Goal: Task Accomplishment & Management: Manage account settings

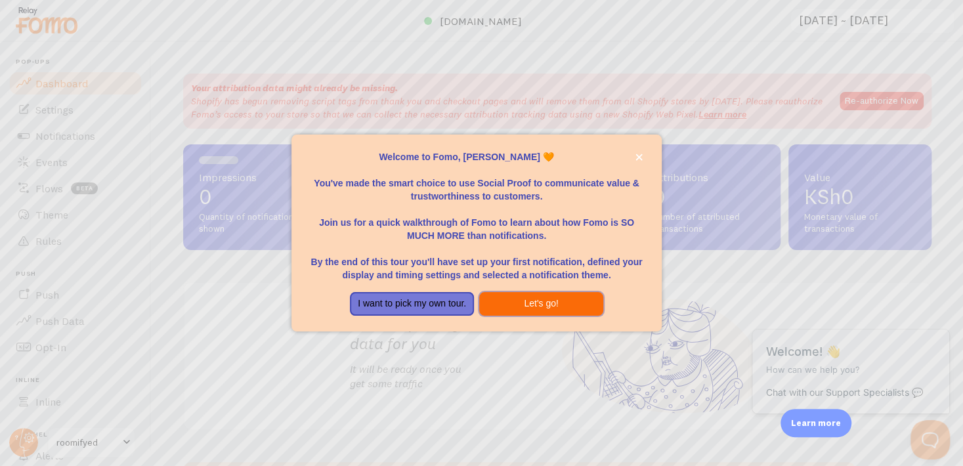
click at [533, 298] on button "Let's go!" at bounding box center [541, 304] width 124 height 24
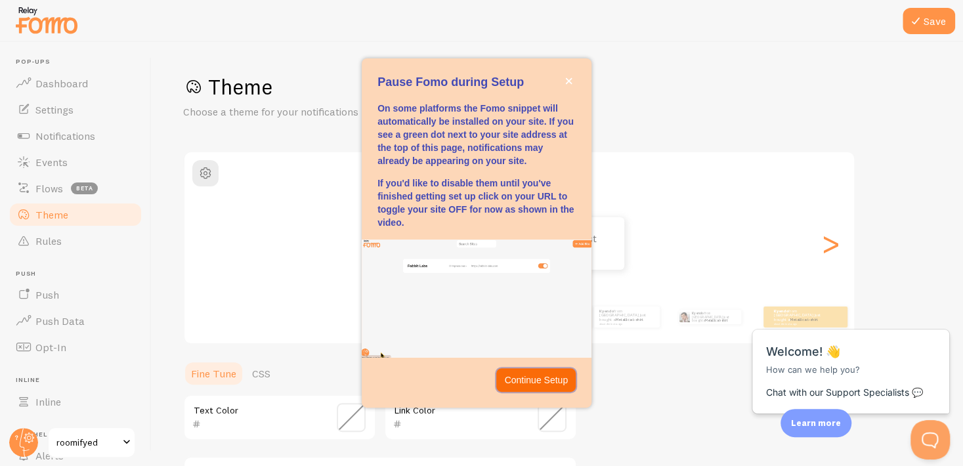
click at [546, 382] on p "Continue Setup" at bounding box center [536, 380] width 64 height 13
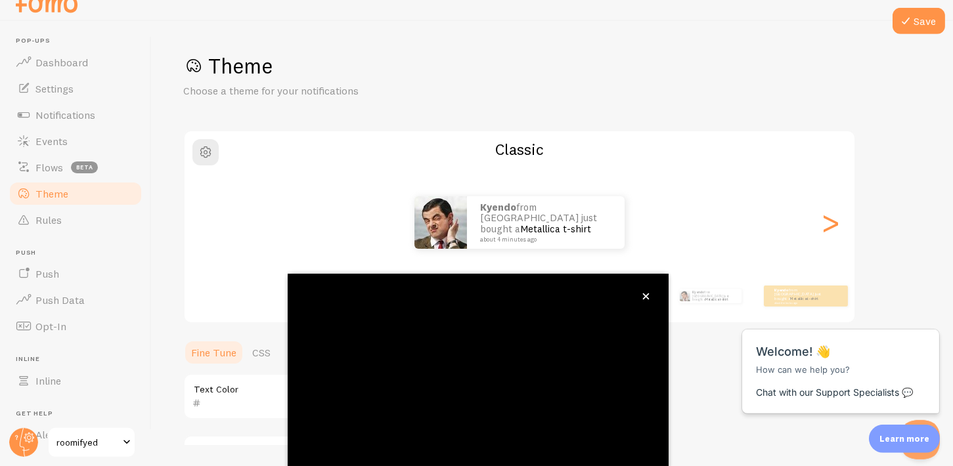
scroll to position [119, 0]
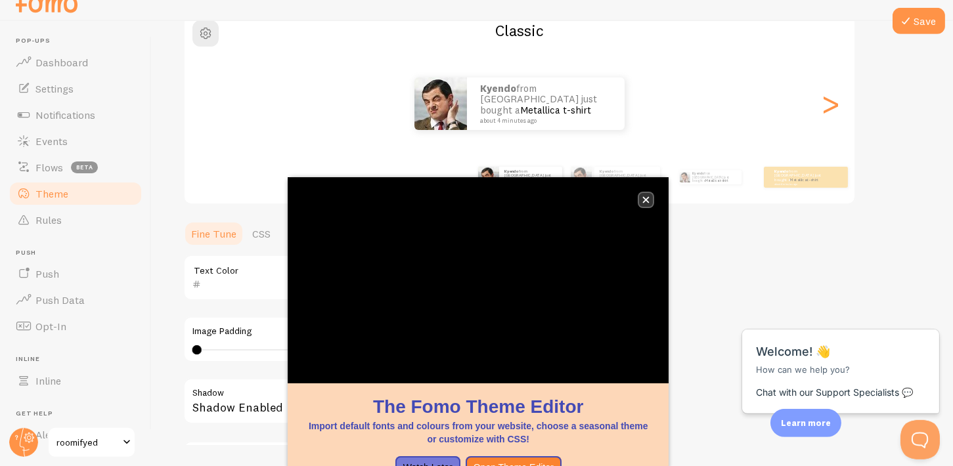
click at [646, 199] on icon "close," at bounding box center [646, 200] width 7 height 7
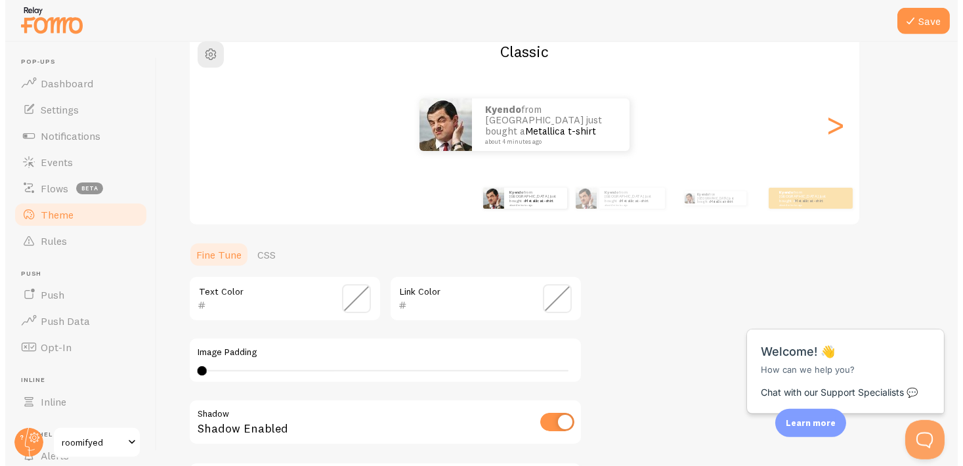
scroll to position [0, 0]
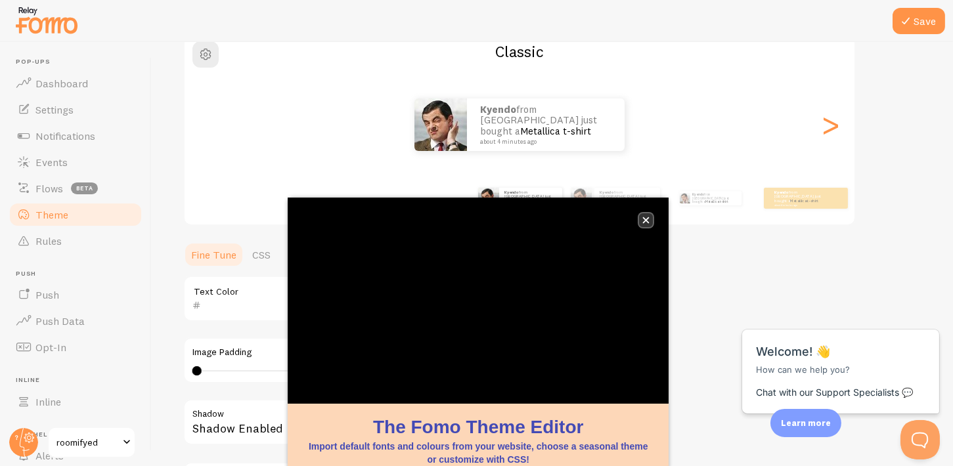
click at [645, 220] on icon "close," at bounding box center [645, 220] width 7 height 7
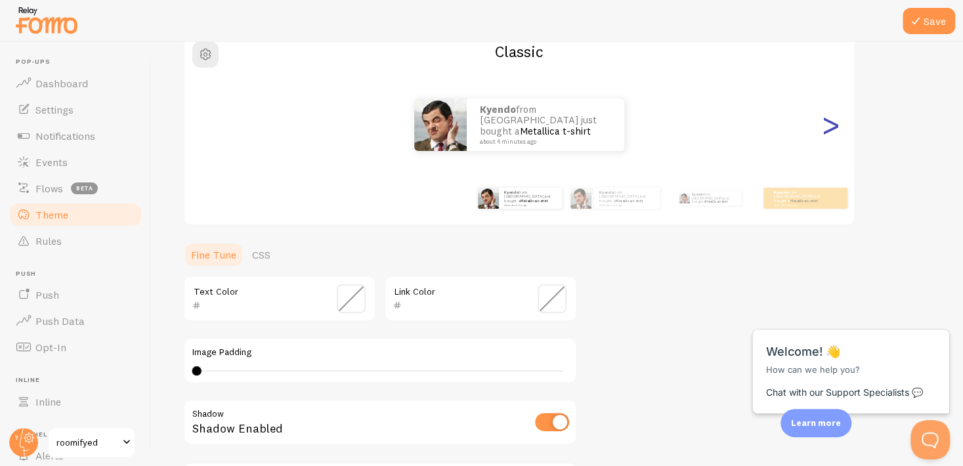
click at [827, 128] on div ">" at bounding box center [831, 124] width 16 height 95
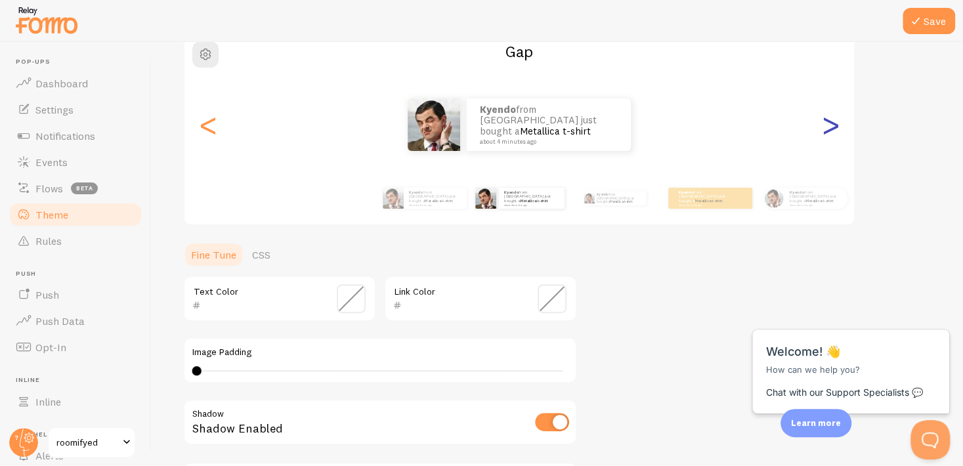
click at [827, 128] on div ">" at bounding box center [831, 124] width 16 height 95
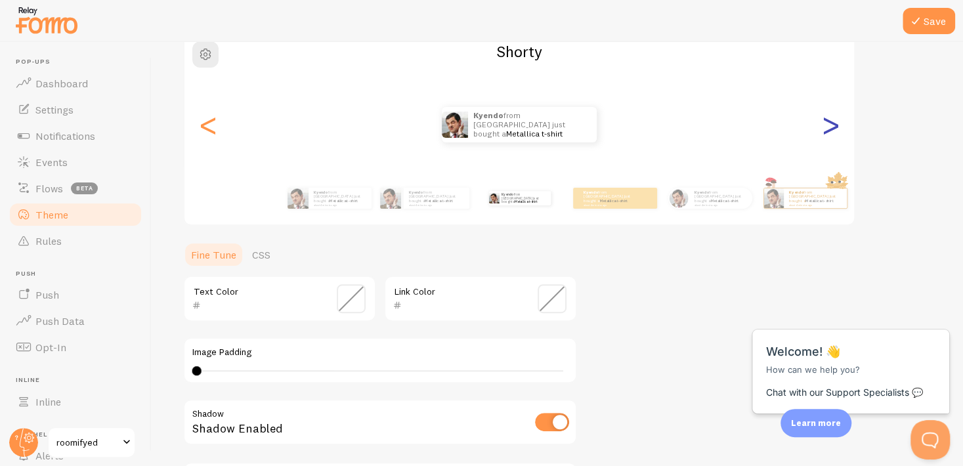
click at [827, 128] on div ">" at bounding box center [831, 124] width 16 height 95
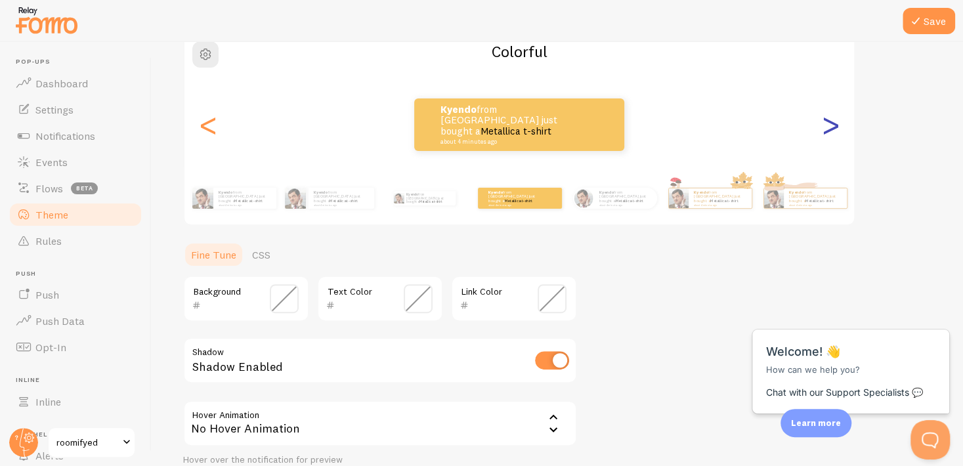
click at [827, 128] on div ">" at bounding box center [831, 124] width 16 height 95
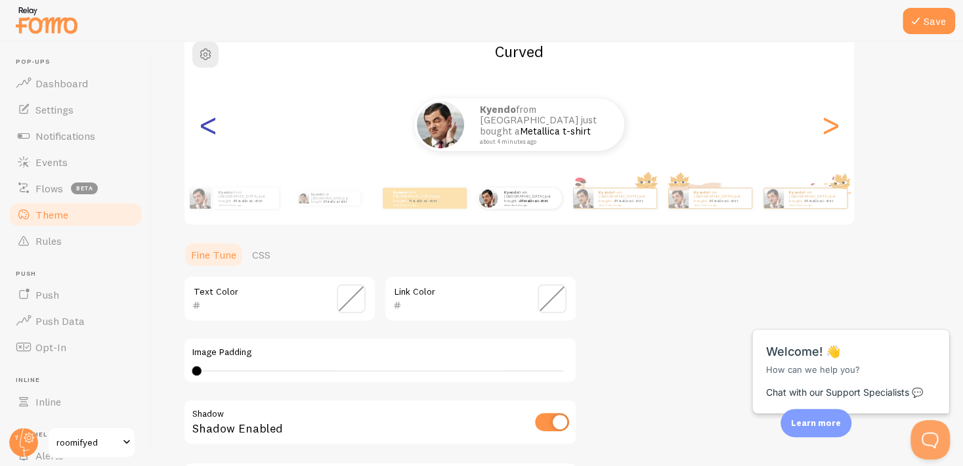
click at [213, 134] on div "<" at bounding box center [208, 124] width 16 height 95
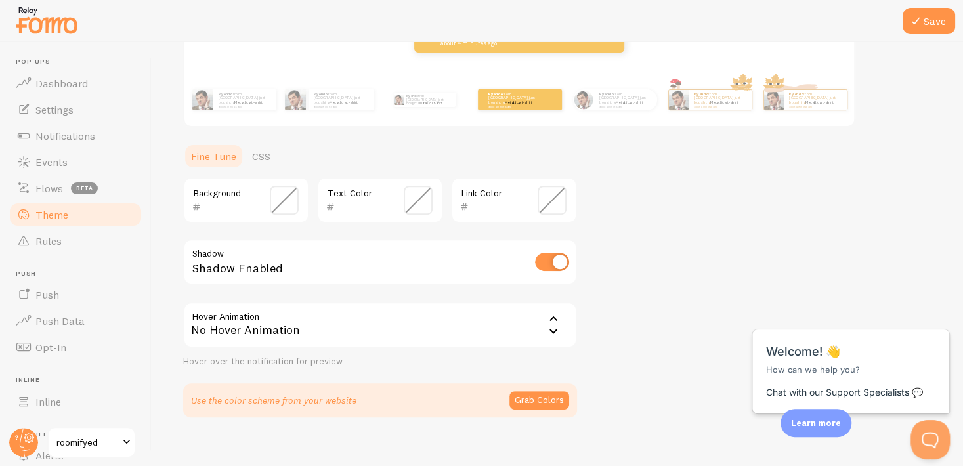
scroll to position [231, 0]
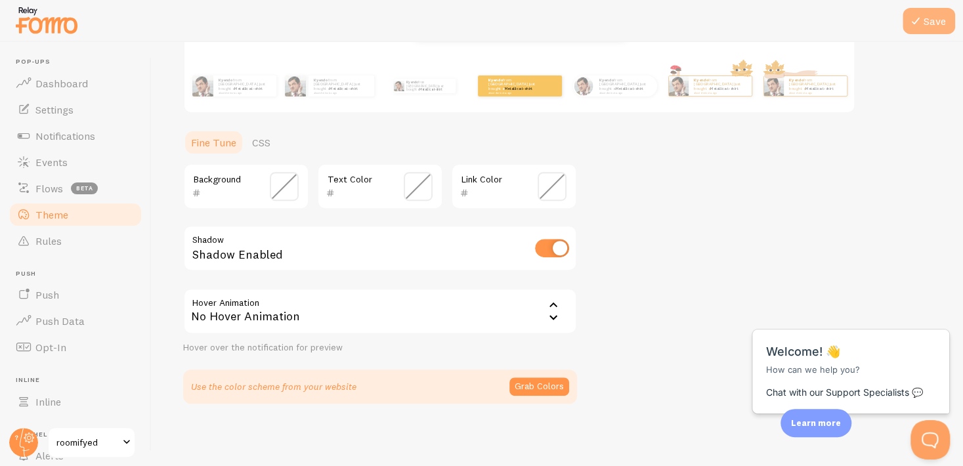
click at [929, 19] on button "Save" at bounding box center [929, 21] width 53 height 26
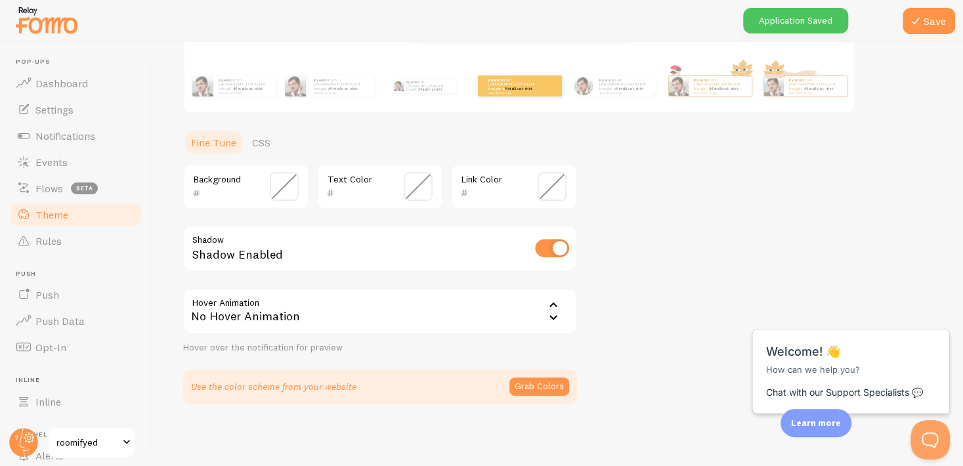
scroll to position [102, 0]
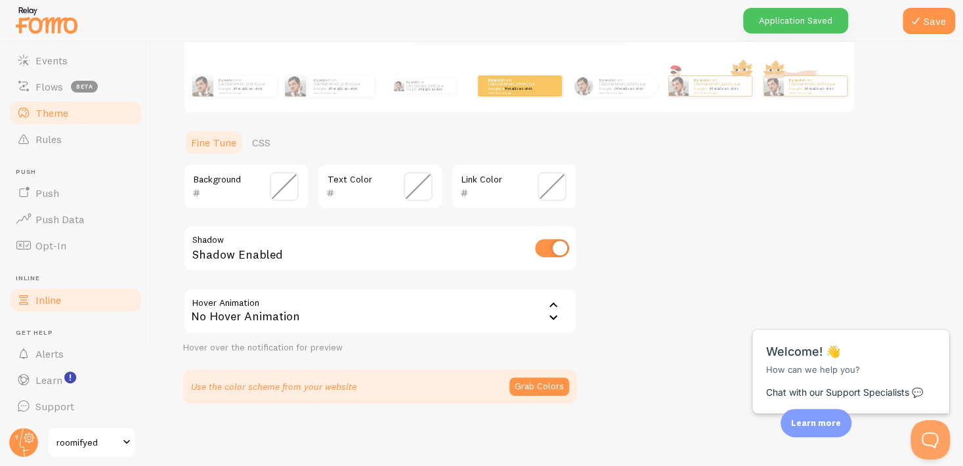
click at [74, 300] on link "Inline" at bounding box center [75, 300] width 135 height 26
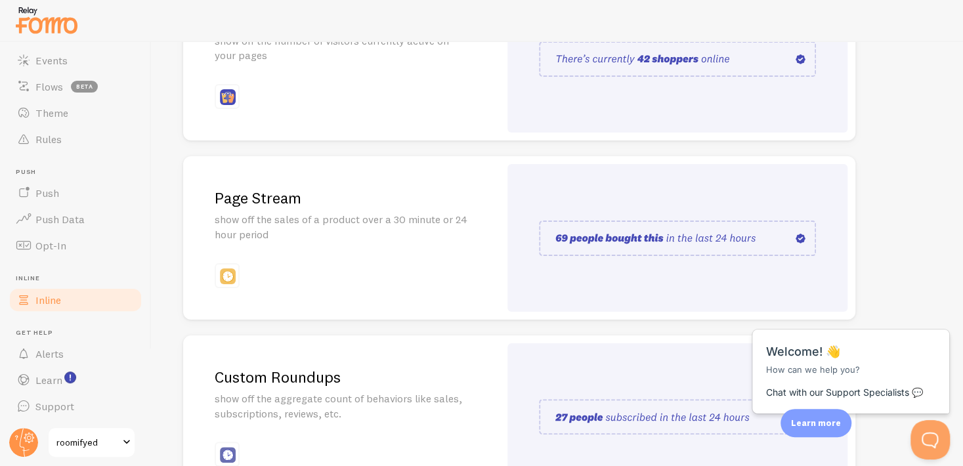
scroll to position [207, 0]
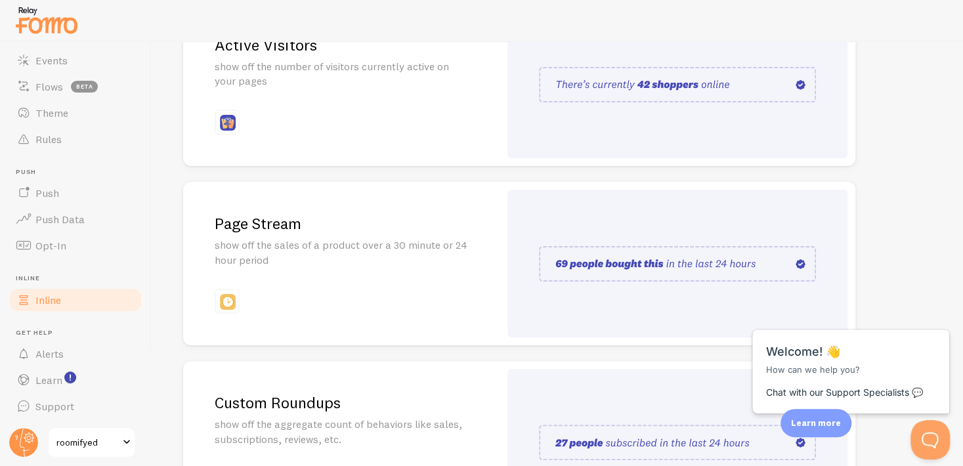
click at [476, 265] on div "Page Stream show off the sales of a product over a 30 minute or 24 hour period" at bounding box center [341, 264] width 317 height 164
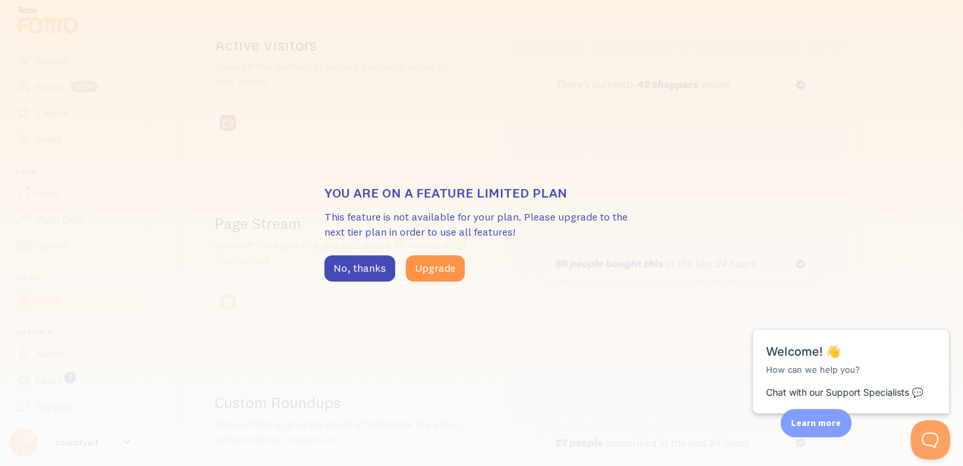
click at [441, 284] on div "You are on a feature limited plan This feature is not available for your plan. …" at bounding box center [481, 233] width 963 height 466
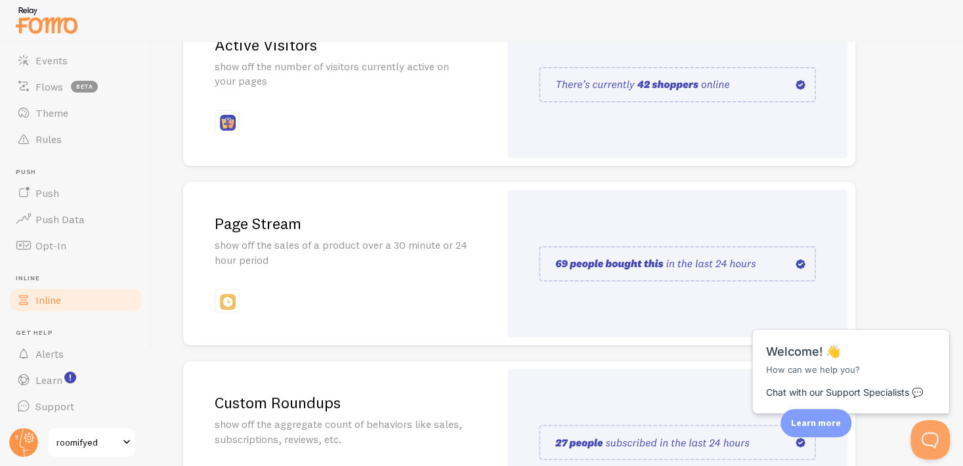
click at [423, 227] on h2 "Page Stream" at bounding box center [341, 223] width 253 height 20
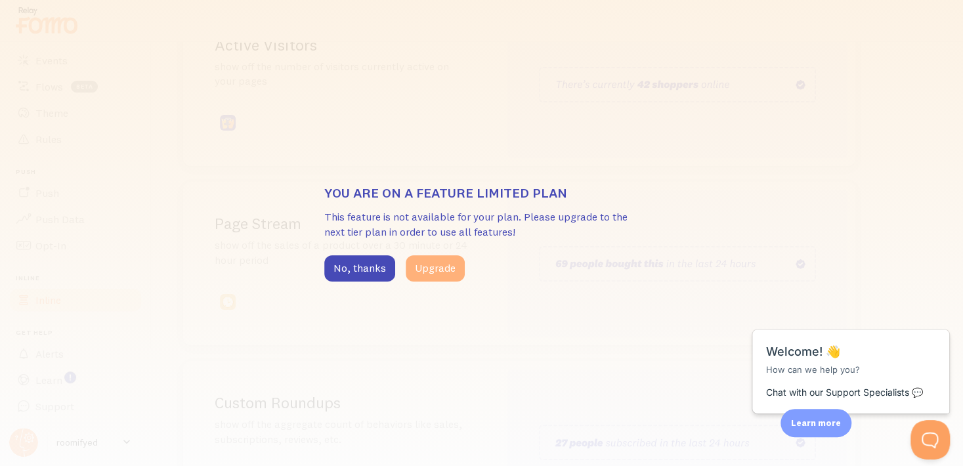
click at [439, 263] on button "Upgrade" at bounding box center [435, 268] width 59 height 26
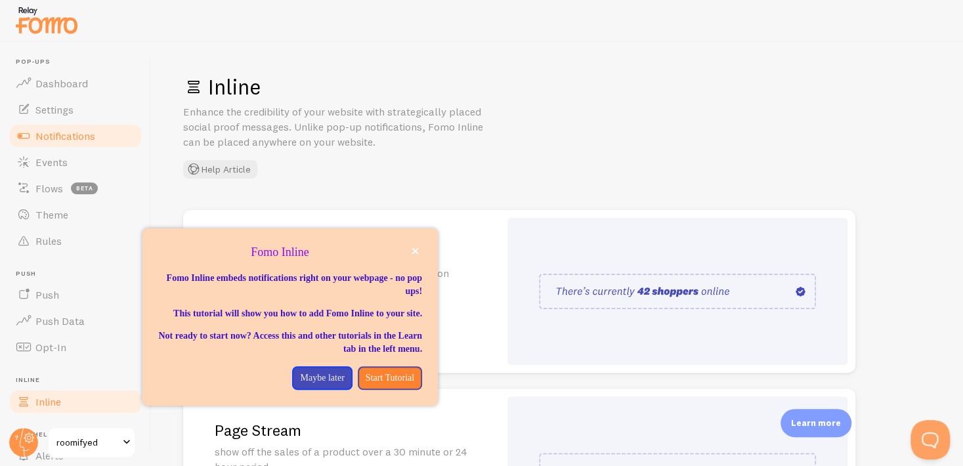
click at [85, 136] on span "Notifications" at bounding box center [65, 135] width 60 height 13
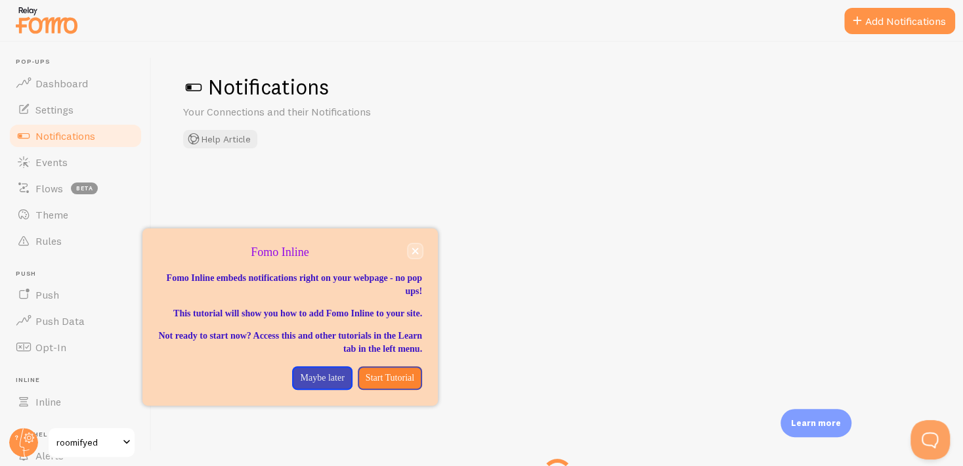
click at [413, 252] on icon "close," at bounding box center [415, 251] width 7 height 7
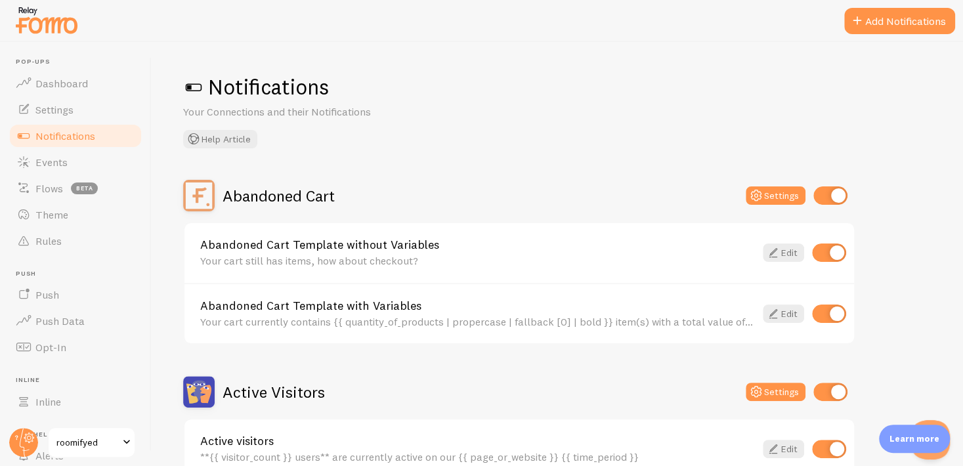
checkbox input "false"
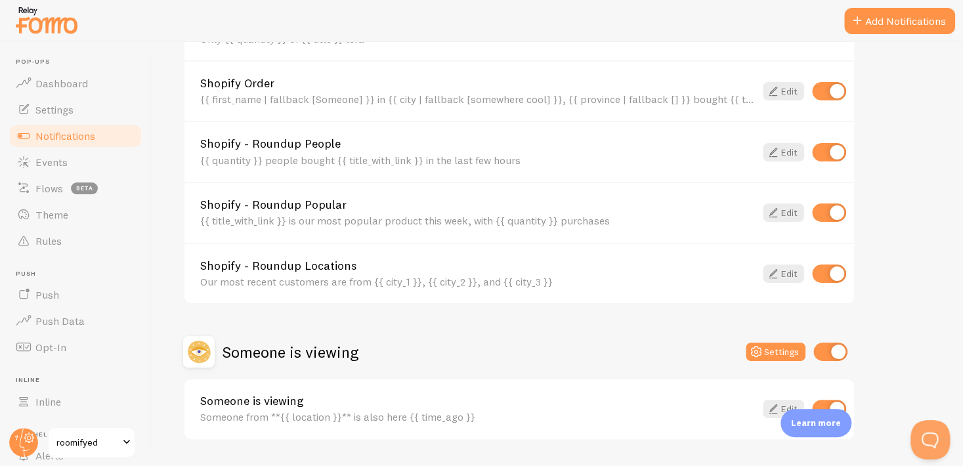
scroll to position [725, 0]
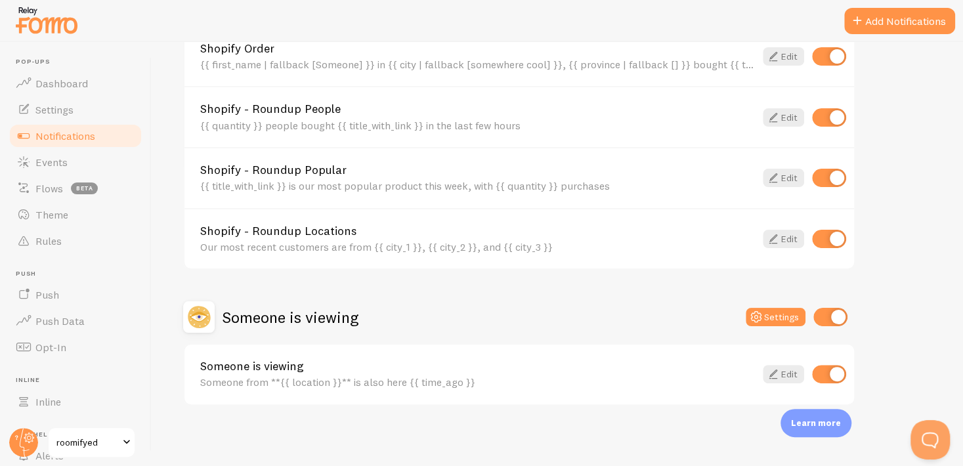
click at [827, 372] on input "checkbox" at bounding box center [829, 374] width 34 height 18
checkbox input "false"
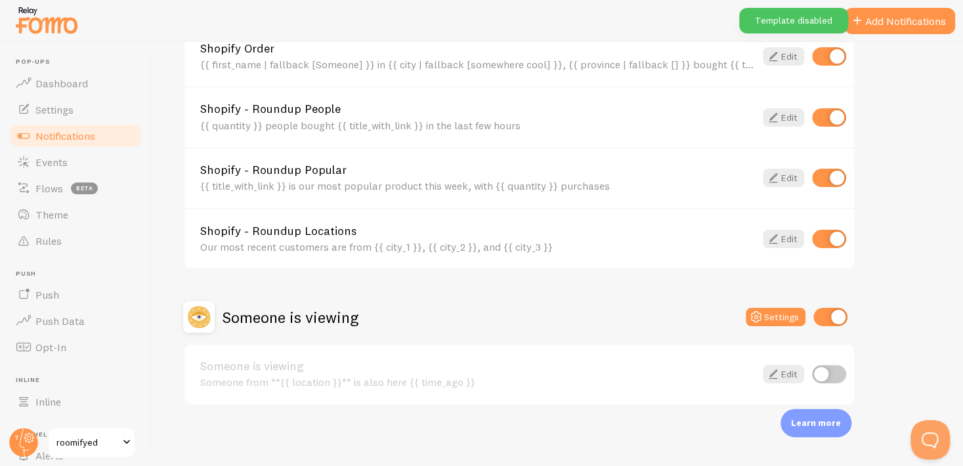
click at [793, 317] on button "Settings" at bounding box center [776, 317] width 60 height 18
